Goal: Navigation & Orientation: Find specific page/section

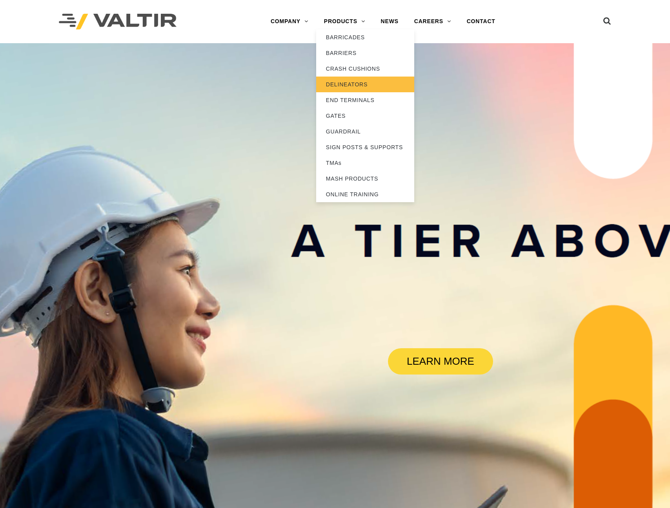
click at [362, 84] on link "DELINEATORS" at bounding box center [365, 85] width 98 height 16
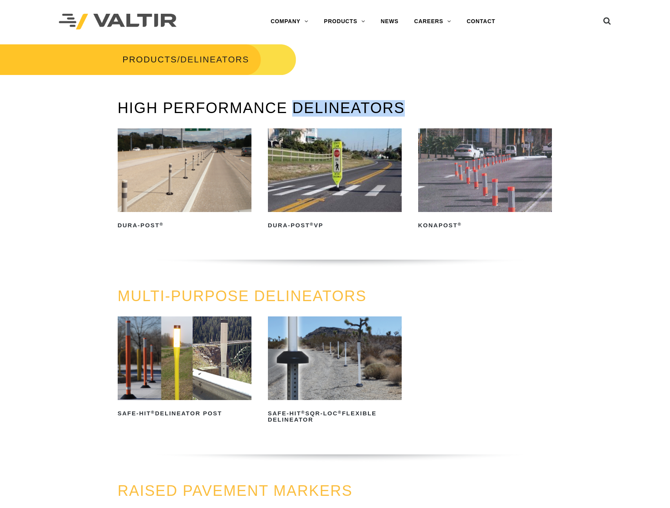
drag, startPoint x: 408, startPoint y: 104, endPoint x: 304, endPoint y: 105, distance: 104.4
click at [296, 104] on h3 "HIGH PERFORMANCE DELINEATORS" at bounding box center [335, 108] width 435 height 16
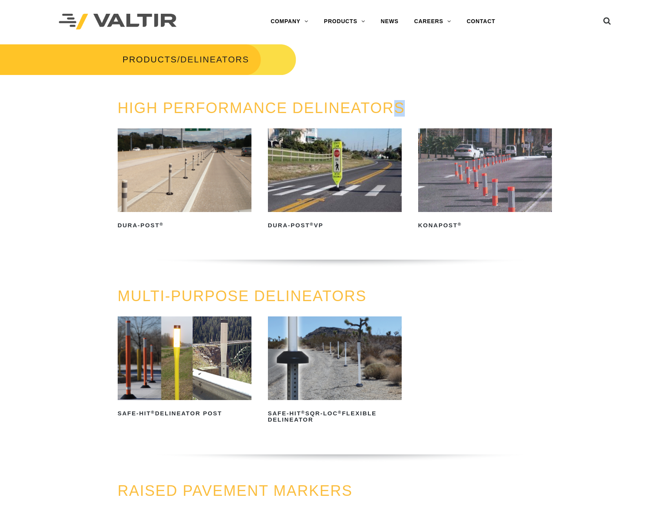
drag, startPoint x: 397, startPoint y: 110, endPoint x: 488, endPoint y: 114, distance: 91.6
click at [397, 110] on h3 "HIGH PERFORMANCE DELINEATORS" at bounding box center [335, 108] width 435 height 16
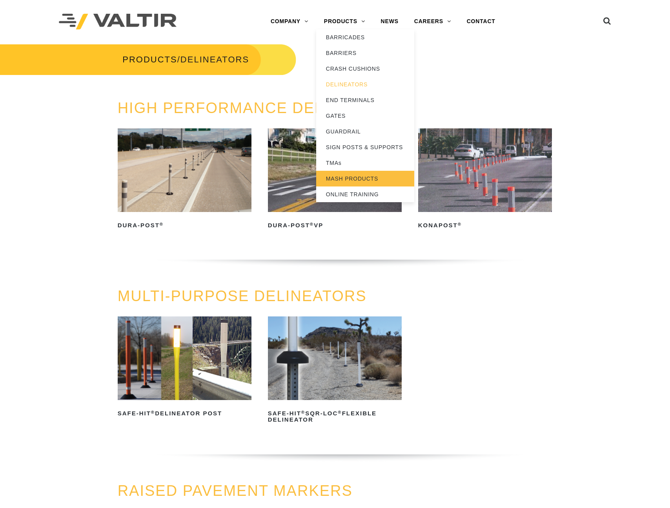
click at [369, 177] on link "MASH PRODUCTS" at bounding box center [365, 179] width 98 height 16
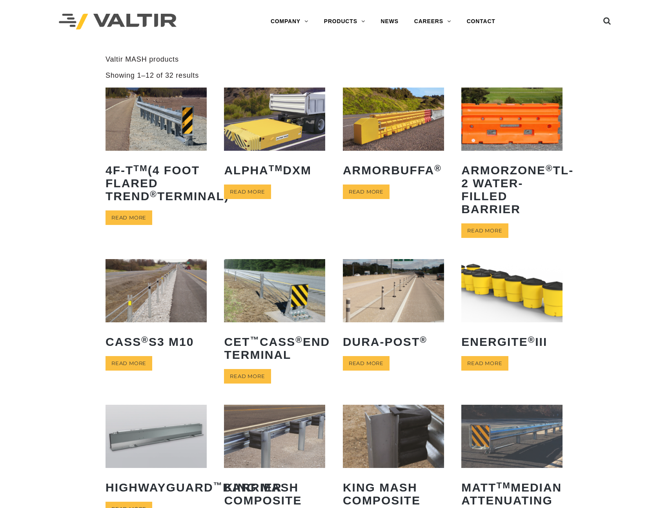
click at [148, 20] on img at bounding box center [118, 22] width 118 height 16
